Goal: Information Seeking & Learning: Find specific fact

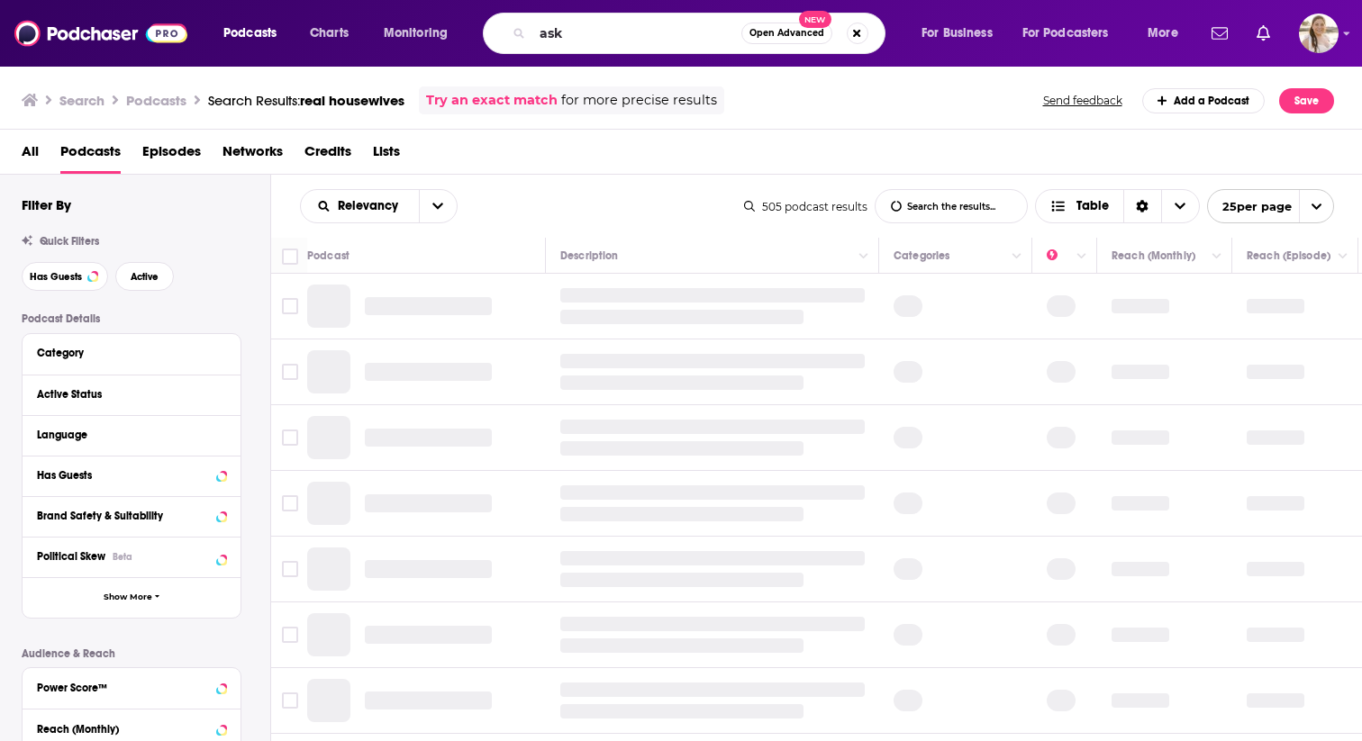
type input "ask k"
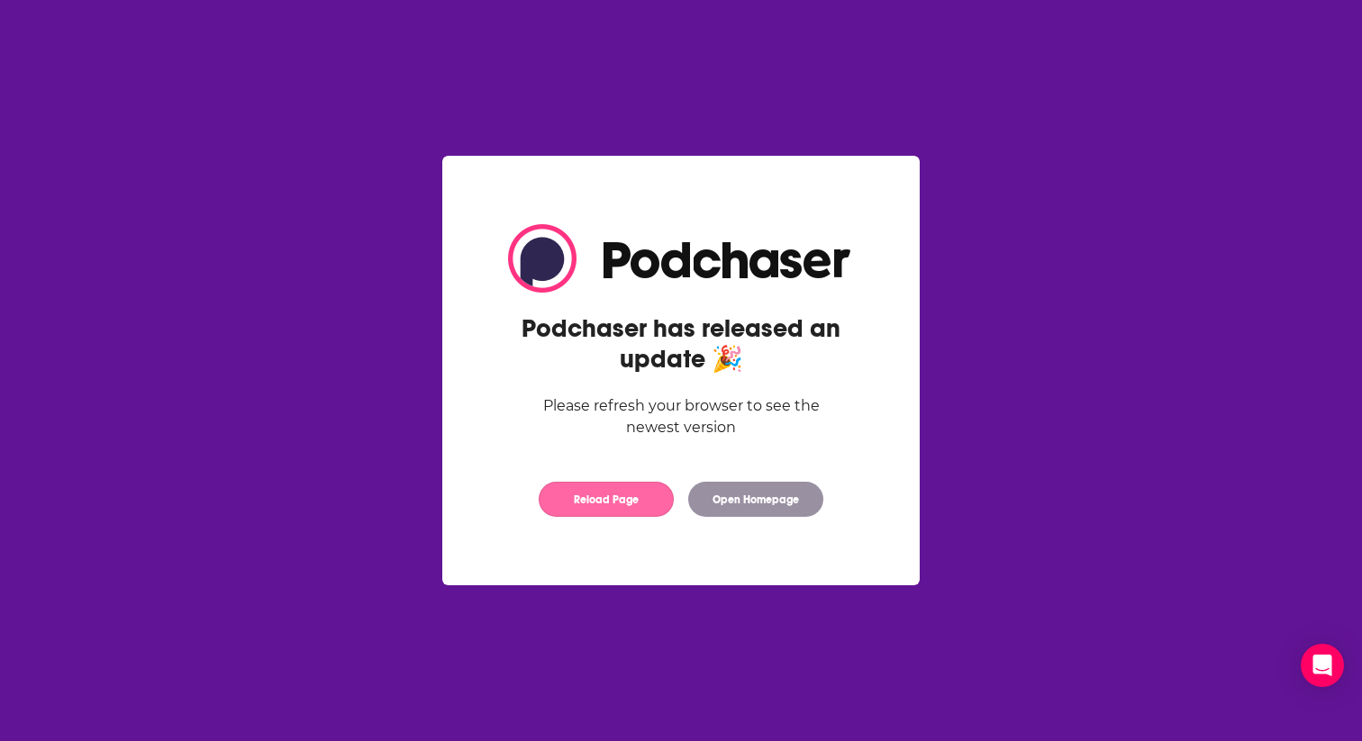
click at [620, 498] on button "Reload Page" at bounding box center [606, 499] width 135 height 35
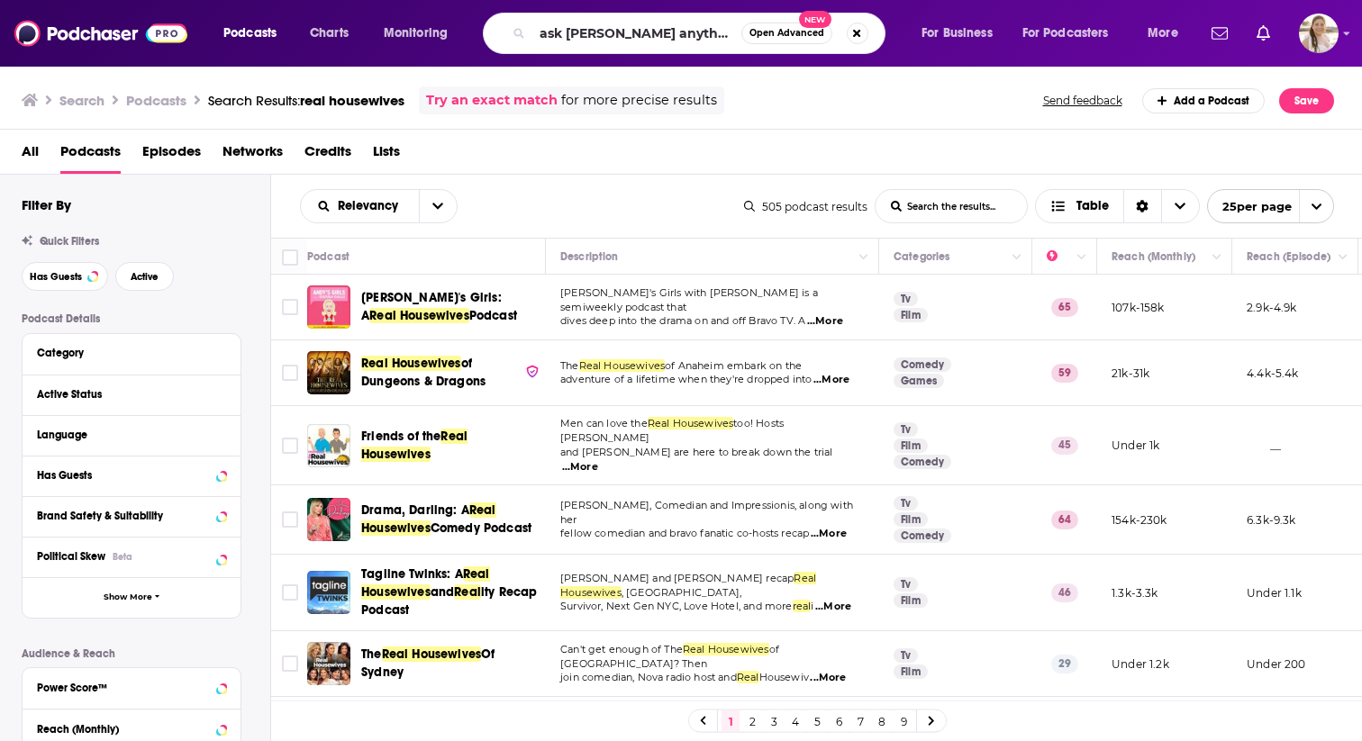
type input "ask [PERSON_NAME] anything"
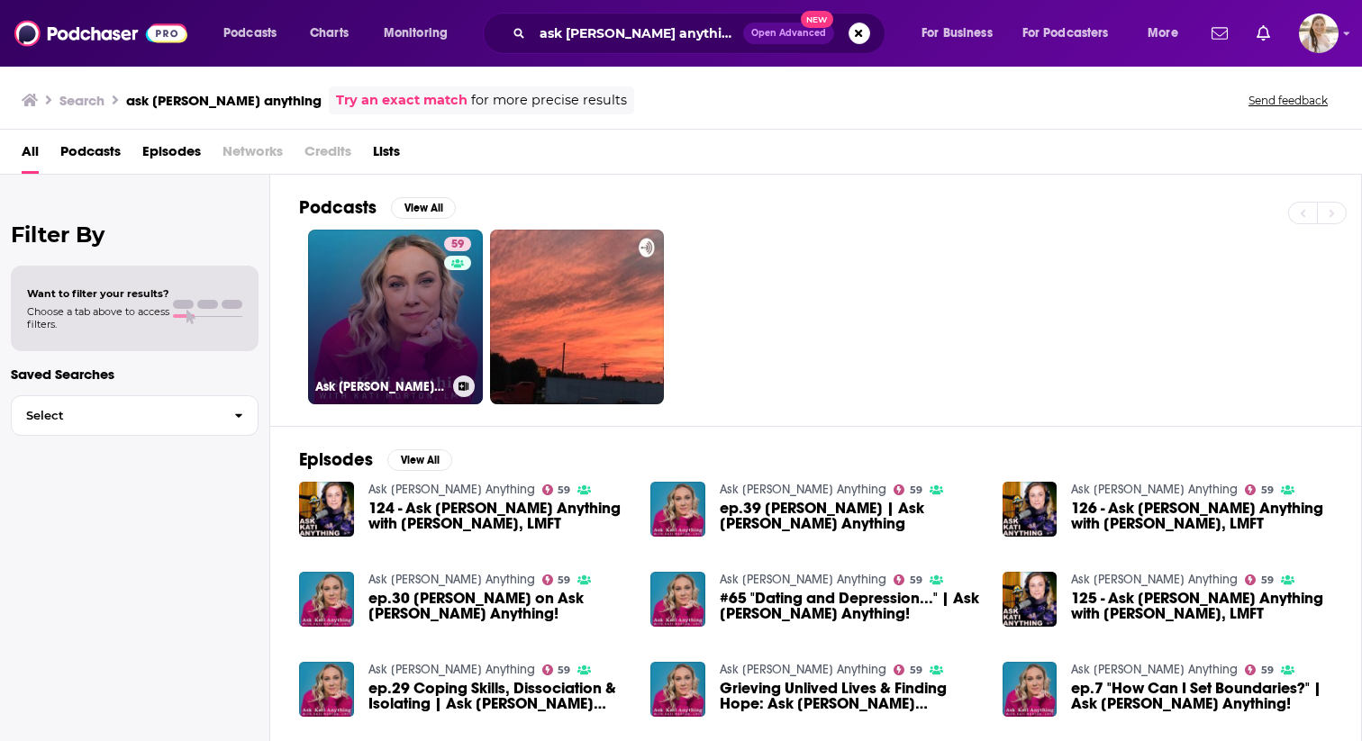
click at [412, 336] on link "59 Ask [PERSON_NAME] Anything" at bounding box center [395, 317] width 175 height 175
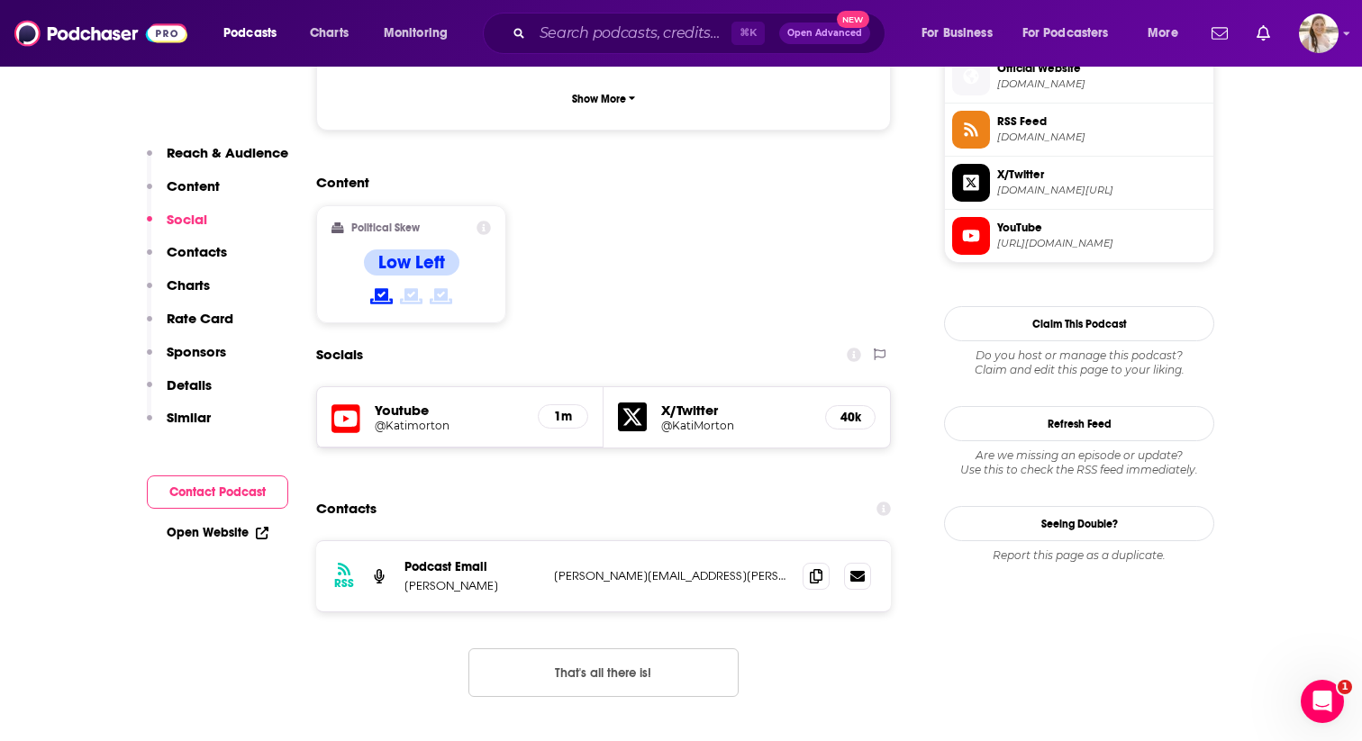
scroll to position [1336, 0]
